Goal: Information Seeking & Learning: Learn about a topic

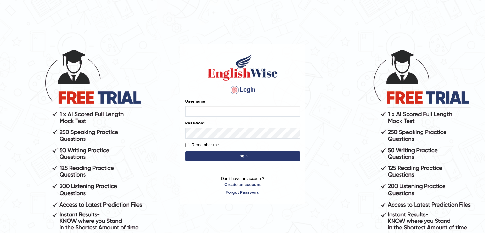
type input "sanjayagrahari_parramatta"
click at [230, 156] on button "Login" at bounding box center [242, 156] width 115 height 10
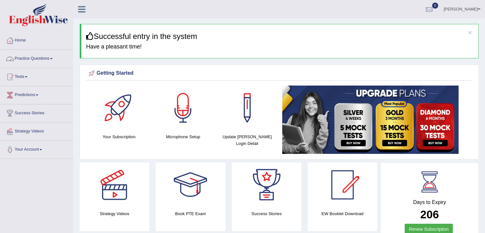
click at [47, 59] on link "Practice Questions" at bounding box center [36, 58] width 73 height 16
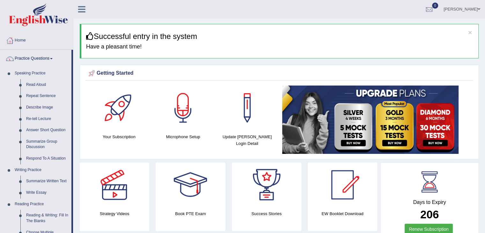
click at [35, 217] on link "Reading & Writing: Fill In The Blanks" at bounding box center [47, 217] width 48 height 17
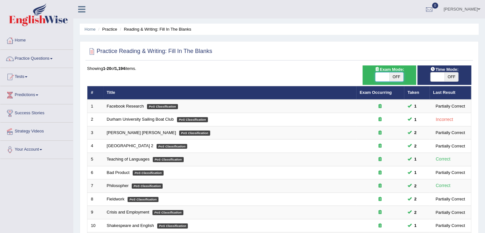
click at [381, 72] on span at bounding box center [382, 76] width 14 height 9
checkbox input "true"
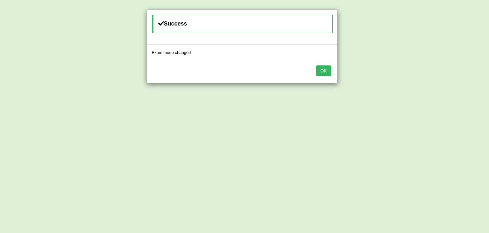
click at [325, 71] on button "OK" at bounding box center [323, 70] width 15 height 11
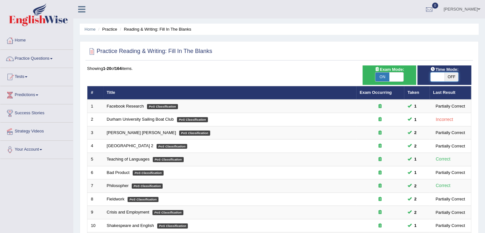
click at [440, 77] on span at bounding box center [437, 76] width 14 height 9
checkbox input "true"
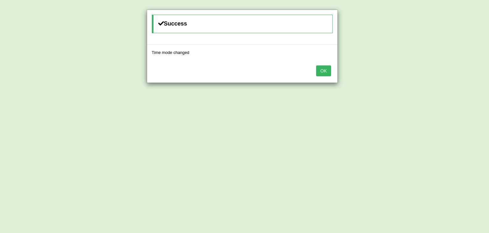
click at [328, 70] on button "OK" at bounding box center [323, 70] width 15 height 11
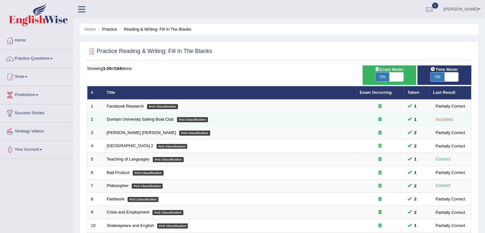
click at [455, 125] on td "Incorrect" at bounding box center [450, 119] width 42 height 13
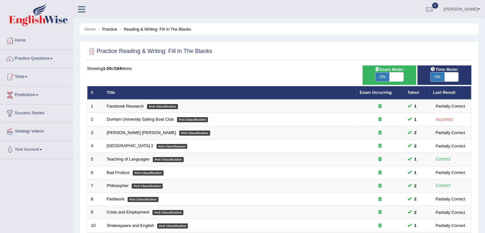
scroll to position [187, 0]
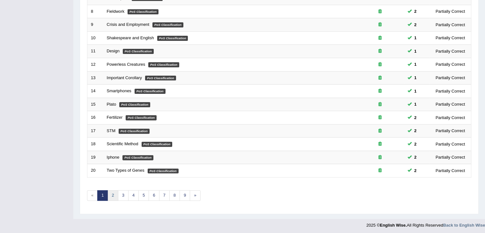
click at [112, 192] on link "2" at bounding box center [112, 195] width 11 height 11
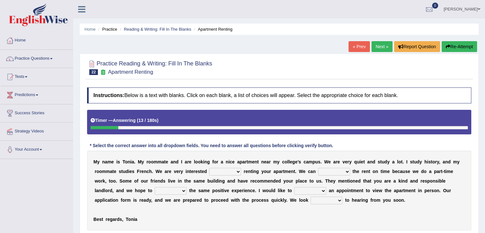
click at [227, 169] on select "for about at in" at bounding box center [225, 172] width 32 height 8
select select "in"
click at [209, 168] on select "for about at in" at bounding box center [225, 172] width 32 height 8
click at [332, 169] on select "afford get pay bring" at bounding box center [334, 172] width 32 height 8
select select "pay"
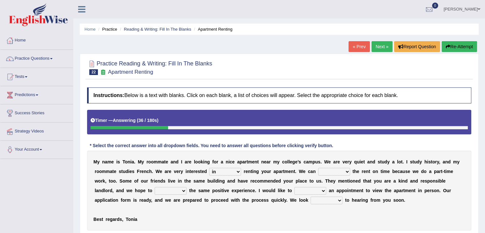
click at [318, 168] on select "afford get pay bring" at bounding box center [334, 172] width 32 height 8
click at [164, 191] on select "form meet have decide" at bounding box center [171, 191] width 32 height 8
select select "have"
click at [155, 187] on select "form meet have decide" at bounding box center [171, 191] width 32 height 8
click at [302, 189] on select "own recall revise make" at bounding box center [310, 191] width 32 height 8
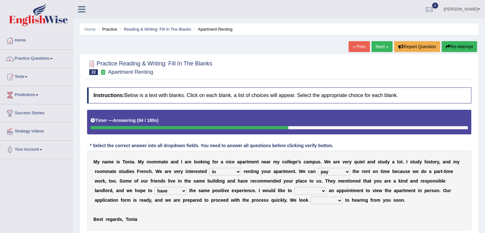
select select "make"
click at [294, 187] on select "own recall revise make" at bounding box center [310, 191] width 32 height 8
click at [324, 200] on select "around out in forward" at bounding box center [326, 200] width 32 height 8
select select "forward"
click at [310, 196] on select "around out in forward" at bounding box center [326, 200] width 32 height 8
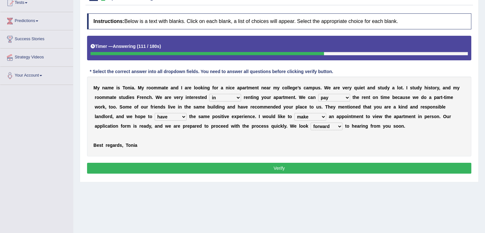
scroll to position [76, 0]
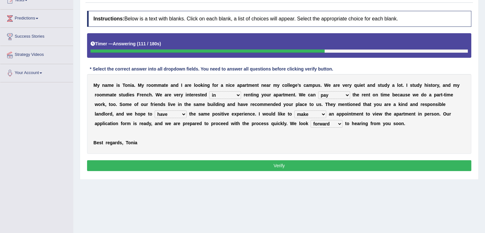
click at [268, 162] on button "Verify" at bounding box center [279, 165] width 384 height 11
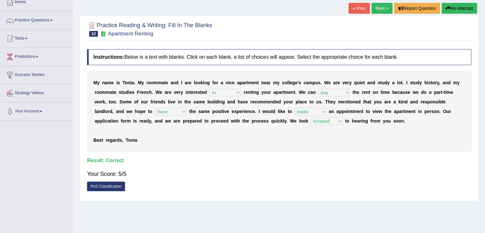
scroll to position [0, 0]
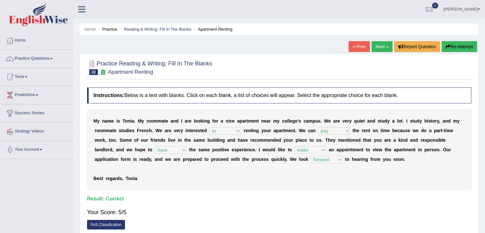
click at [375, 47] on link "Next »" at bounding box center [381, 46] width 21 height 11
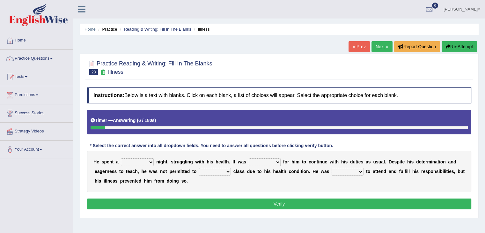
click at [131, 161] on select "cheerful restful meaningful painful" at bounding box center [137, 162] width 33 height 8
select select "painful"
click at [121, 158] on select "cheerful restful meaningful painful" at bounding box center [137, 162] width 33 height 8
click at [142, 162] on select "cheerful restful meaningful painful" at bounding box center [137, 162] width 33 height 8
click at [121, 158] on select "cheerful restful meaningful painful" at bounding box center [137, 162] width 33 height 8
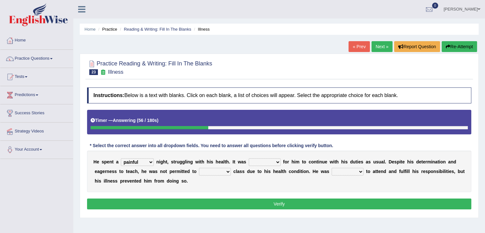
click at [273, 161] on select "enjoyable simple difficult natural" at bounding box center [265, 162] width 32 height 8
select select "difficult"
click at [249, 158] on select "enjoyable simple difficult natural" at bounding box center [265, 162] width 32 height 8
click at [221, 170] on select "teach leave cancel attend" at bounding box center [215, 172] width 32 height 8
select select "cancel"
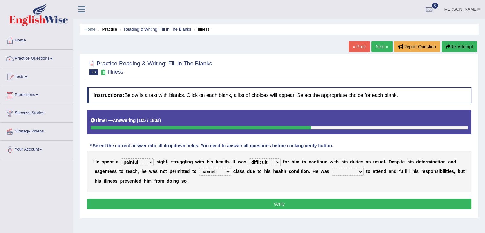
click at [199, 168] on select "teach leave cancel attend" at bounding box center [215, 172] width 32 height 8
click at [215, 172] on select "teach leave cancel attend" at bounding box center [215, 172] width 32 height 8
click at [285, 184] on div "H e s p e n t a cheerful restful meaningful painful n i g h t , s t r u g g l i…" at bounding box center [279, 170] width 384 height 41
click at [341, 168] on select "anxious forced lazy happy" at bounding box center [347, 172] width 32 height 8
select select "happy"
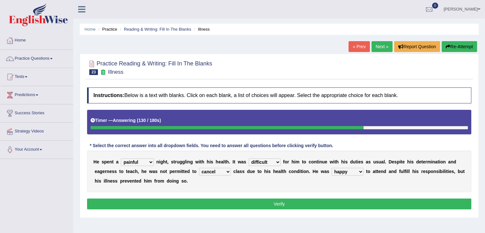
click at [331, 168] on select "anxious forced lazy happy" at bounding box center [347, 172] width 32 height 8
click at [213, 172] on select "teach leave cancel attend" at bounding box center [215, 172] width 32 height 8
select select "attend"
click at [199, 168] on select "teach leave cancel attend" at bounding box center [215, 172] width 32 height 8
click at [235, 201] on button "Verify" at bounding box center [279, 203] width 384 height 11
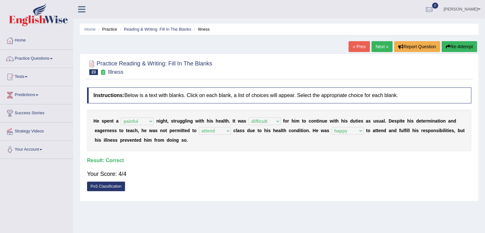
click at [378, 49] on link "Next »" at bounding box center [381, 46] width 21 height 11
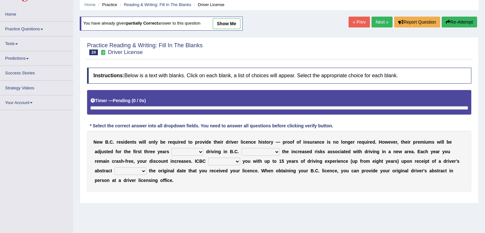
scroll to position [43, 0]
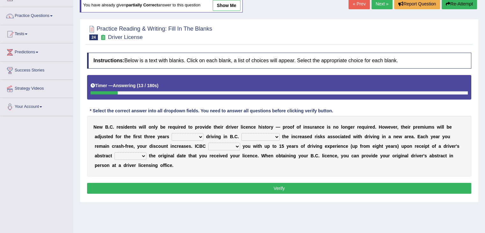
click at [194, 134] on select "within among against of" at bounding box center [187, 137] width 32 height 8
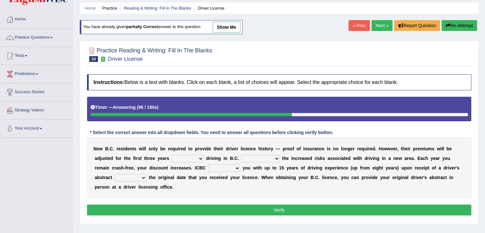
scroll to position [14, 0]
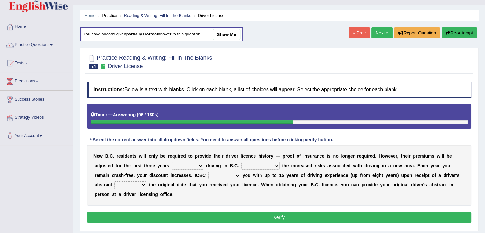
click at [465, 33] on button "Re-Attempt" at bounding box center [458, 32] width 35 height 11
click at [199, 163] on select "within among against of" at bounding box center [187, 166] width 32 height 8
click at [178, 212] on button "Verify" at bounding box center [279, 217] width 384 height 11
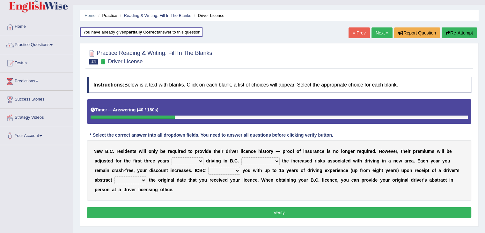
click at [186, 161] on select "within among against of" at bounding box center [187, 161] width 32 height 8
select select "of"
click at [171, 157] on select "within among against of" at bounding box center [187, 161] width 32 height 8
click at [196, 159] on select "within among against of" at bounding box center [187, 161] width 32 height 8
click at [196, 160] on select "within among against of" at bounding box center [187, 161] width 32 height 8
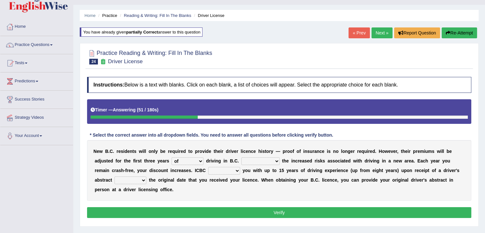
click at [267, 162] on select "depending on as for due to thanks to" at bounding box center [260, 161] width 38 height 8
select select "due to"
click at [241, 157] on select "depending on as for due to thanks to" at bounding box center [260, 161] width 38 height 8
click at [233, 172] on select "credited crediting credit will credit" at bounding box center [224, 171] width 32 height 8
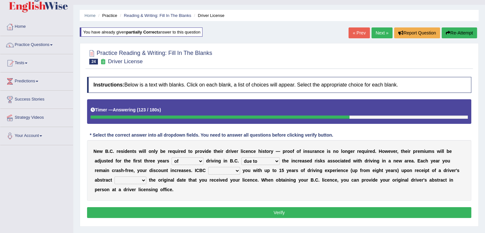
click at [231, 170] on select "credited crediting credit will credit" at bounding box center [224, 171] width 32 height 8
select select "will credit"
click at [208, 167] on select "credited crediting credit will credit" at bounding box center [224, 171] width 32 height 8
click at [136, 176] on select "showing show shows shown" at bounding box center [130, 180] width 32 height 8
select select "showing"
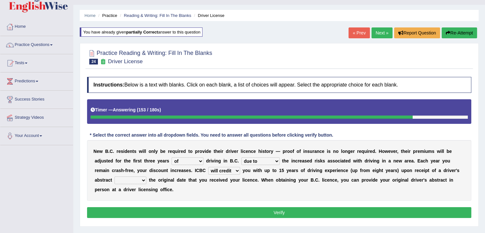
click at [114, 176] on select "showing show shows shown" at bounding box center [130, 180] width 32 height 8
click at [250, 212] on button "Verify" at bounding box center [279, 212] width 384 height 11
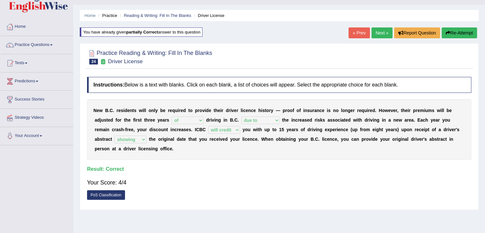
click at [381, 28] on link "Next »" at bounding box center [381, 32] width 21 height 11
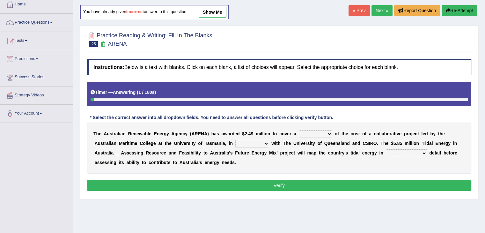
scroll to position [37, 0]
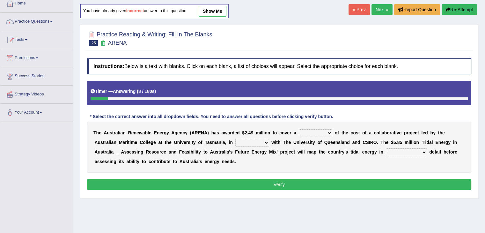
click at [311, 143] on b "t" at bounding box center [312, 142] width 2 height 5
click at [316, 134] on select "wholesome total portion worth" at bounding box center [315, 133] width 33 height 8
click at [246, 164] on div "T h e A u s t r a l i a n R e n e w a b l e E n e r g y A g e n c y ( A R E N A…" at bounding box center [279, 146] width 384 height 51
click at [304, 133] on select "wholesome total portion worth" at bounding box center [315, 133] width 33 height 8
select select "total"
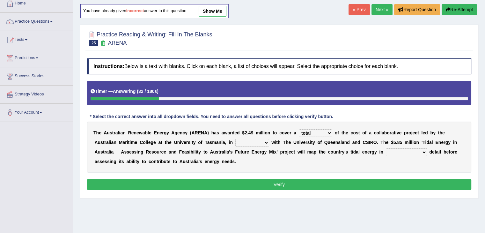
click at [299, 129] on select "wholesome total portion worth" at bounding box center [315, 133] width 33 height 8
click at [257, 144] on select "disguise contrast partnership revenge" at bounding box center [252, 143] width 34 height 8
select select "partnership"
click at [235, 139] on select "disguise contrast partnership revenge" at bounding box center [252, 143] width 34 height 8
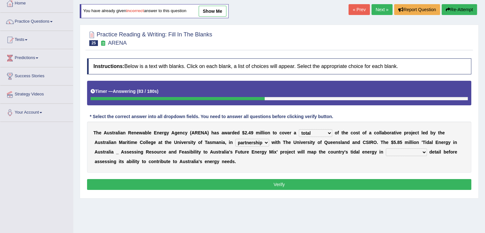
click at [408, 155] on select "unexpected unforgiven universal unprecedented" at bounding box center [406, 152] width 41 height 8
select select "unexpected"
click at [386, 148] on select "unexpected unforgiven universal unprecedented" at bounding box center [406, 152] width 41 height 8
click at [424, 153] on select "unexpected unforgiven universal unprecedented" at bounding box center [406, 152] width 41 height 8
click at [386, 148] on select "unexpected unforgiven universal unprecedented" at bounding box center [406, 152] width 41 height 8
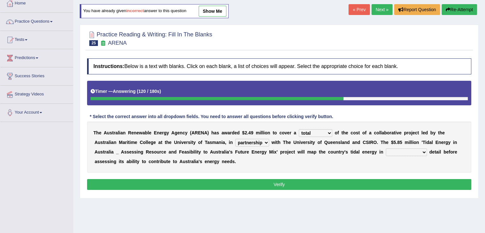
click at [409, 153] on select "unexpected unforgiven universal unprecedented" at bounding box center [406, 152] width 41 height 8
select select "unexpected"
click at [386, 148] on select "unexpected unforgiven universal unprecedented" at bounding box center [406, 152] width 41 height 8
click at [366, 188] on button "Verify" at bounding box center [279, 184] width 384 height 11
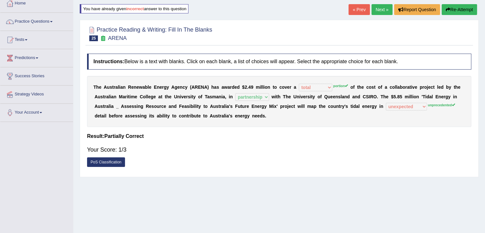
click at [369, 14] on div "« Prev Next » Report Question Re-Attempt" at bounding box center [413, 10] width 130 height 12
click at [379, 9] on link "Next »" at bounding box center [381, 9] width 21 height 11
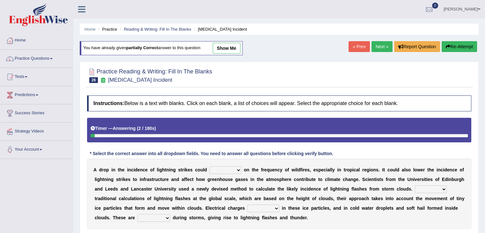
click at [380, 51] on link "Next »" at bounding box center [381, 46] width 21 height 11
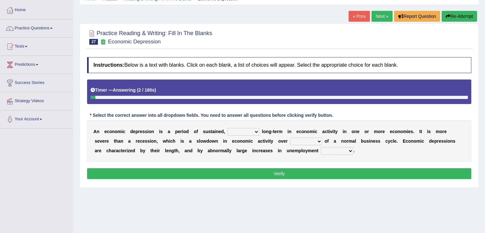
scroll to position [36, 0]
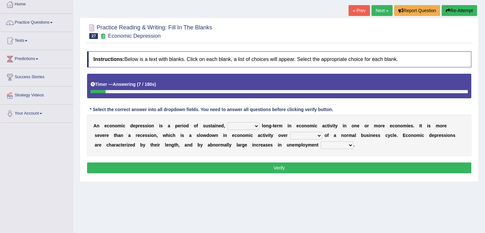
click at [254, 133] on b at bounding box center [254, 135] width 3 height 5
click at [242, 127] on select "variation promotion downturn reduction" at bounding box center [243, 126] width 32 height 8
click at [227, 122] on select "variation promotion downturn reduction" at bounding box center [243, 126] width 32 height 8
click at [256, 124] on select "variation promotion downturn reduction" at bounding box center [243, 126] width 32 height 8
select select "reduction"
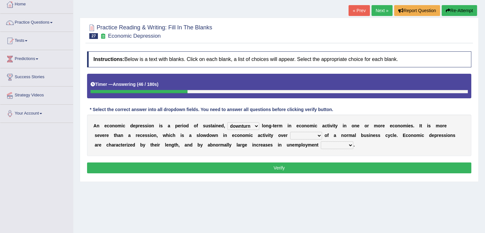
click at [227, 122] on select "variation promotion downturn reduction" at bounding box center [243, 126] width 32 height 8
click at [314, 135] on select "an era the course a tally the year" at bounding box center [306, 136] width 32 height 8
select select "the year"
click at [290, 132] on select "an era the course a tally the year" at bounding box center [306, 136] width 32 height 8
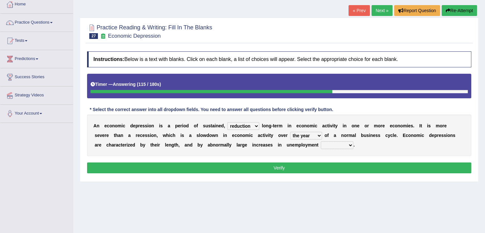
click at [346, 146] on select "calculation bias ratio rate" at bounding box center [337, 145] width 33 height 8
select select "rate"
click at [321, 141] on select "calculation bias ratio rate" at bounding box center [337, 145] width 33 height 8
click at [324, 168] on button "Verify" at bounding box center [279, 167] width 384 height 11
